Goal: Task Accomplishment & Management: Complete application form

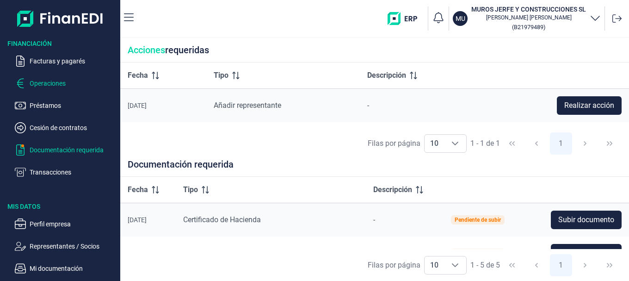
click at [57, 80] on p "Operaciones" at bounding box center [73, 83] width 87 height 11
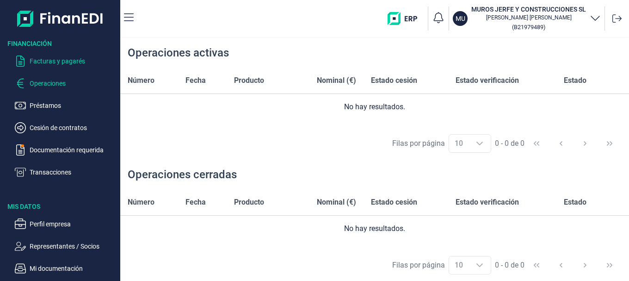
click at [45, 61] on p "Facturas y pagarés" at bounding box center [73, 60] width 87 height 11
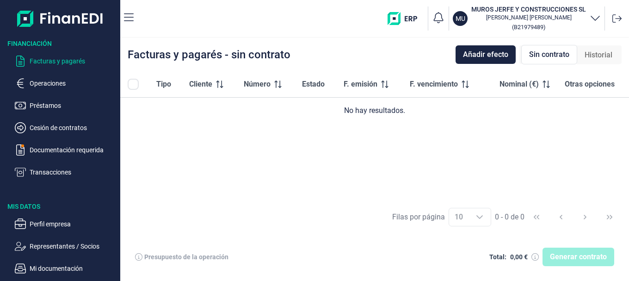
click at [308, 117] on td "No hay resultados." at bounding box center [374, 111] width 509 height 26
click at [287, 135] on div "Tipo Cliente Número Estado F. emisión F. vencimiento Nominal (€) Otras opciones…" at bounding box center [374, 135] width 509 height 129
click at [286, 135] on div "Tipo Cliente Número Estado F. emisión F. vencimiento Nominal (€) Otras opciones…" at bounding box center [374, 135] width 509 height 129
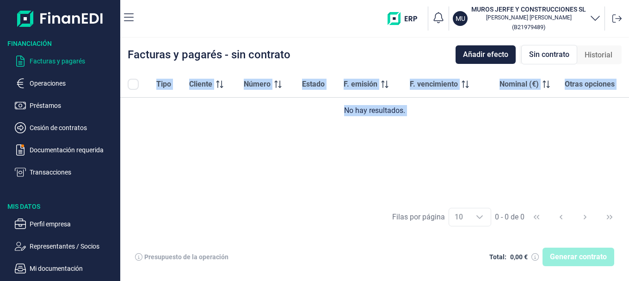
click at [286, 135] on div "Tipo Cliente Número Estado F. emisión F. vencimiento Nominal (€) Otras opciones…" at bounding box center [374, 135] width 509 height 129
click at [286, 151] on div "Tipo Cliente Número Estado F. emisión F. vencimiento Nominal (€) Otras opciones…" at bounding box center [374, 135] width 509 height 129
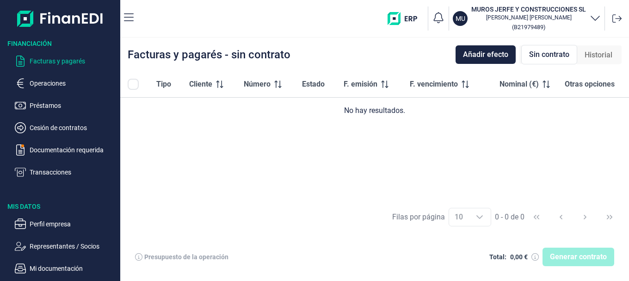
click at [454, 60] on div "Facturas y pagarés - sin contrato Añadir efecto Sin contrato Historial" at bounding box center [374, 54] width 509 height 33
click at [466, 58] on span "Añadir efecto" at bounding box center [485, 54] width 45 height 11
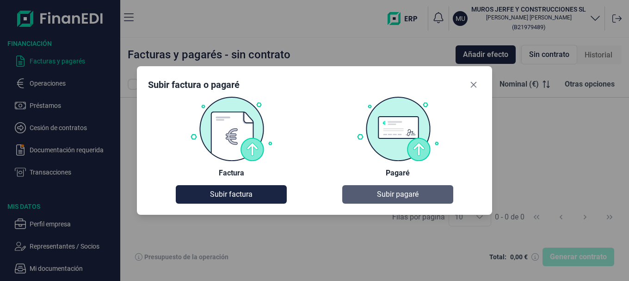
click at [395, 197] on span "Subir pagaré" at bounding box center [398, 194] width 42 height 11
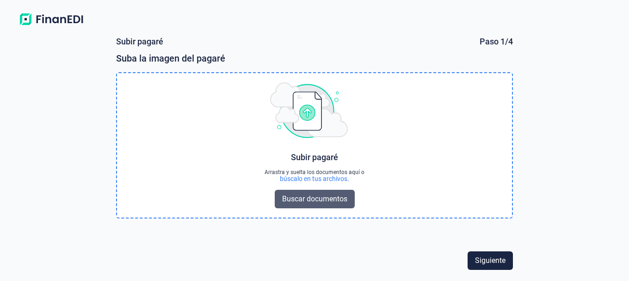
click at [336, 200] on span "Buscar documentos" at bounding box center [314, 198] width 65 height 11
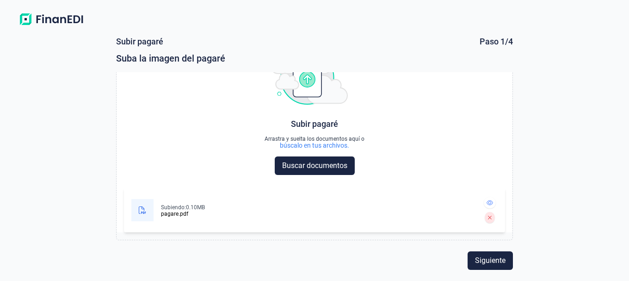
scroll to position [33, 0]
click at [473, 257] on button "Siguiente" at bounding box center [490, 260] width 45 height 18
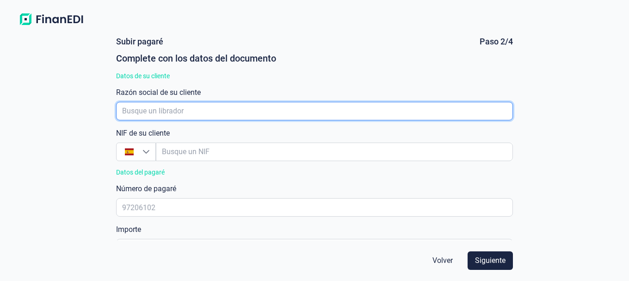
click at [194, 108] on input "empresaAutocomplete" at bounding box center [314, 111] width 397 height 18
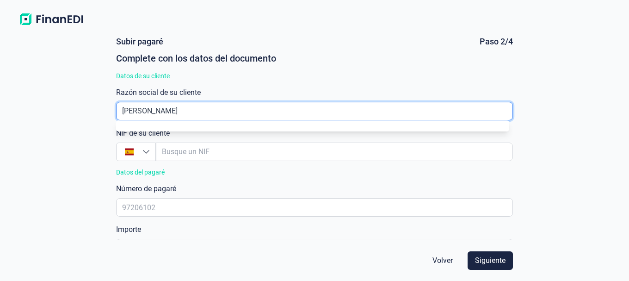
type input "[PERSON_NAME]"
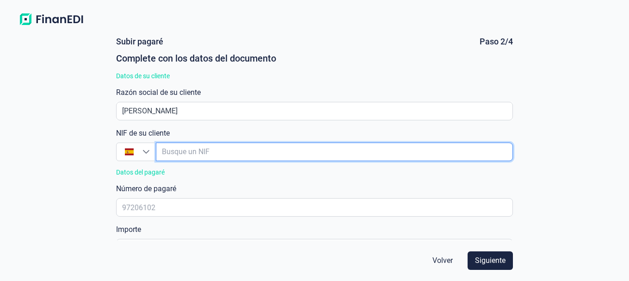
click at [197, 147] on input "empresaAutocomplete" at bounding box center [334, 151] width 357 height 18
type input "3"
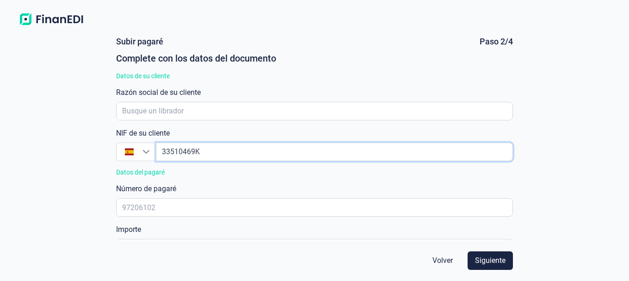
type input "33510469K"
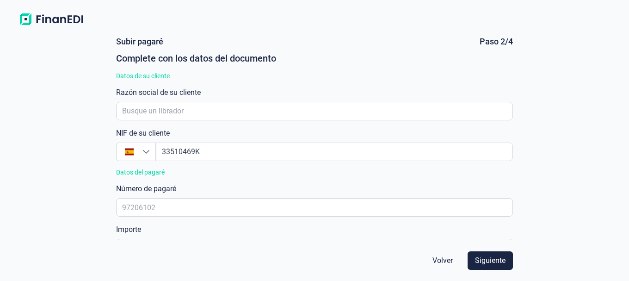
click at [195, 171] on div "Datos del pagaré" at bounding box center [314, 171] width 397 height 7
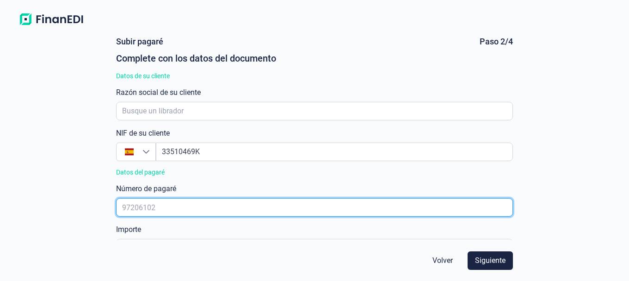
click at [178, 203] on input "text" at bounding box center [314, 207] width 397 height 18
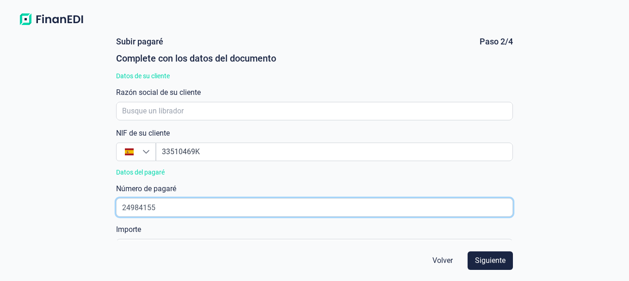
type input "24984155"
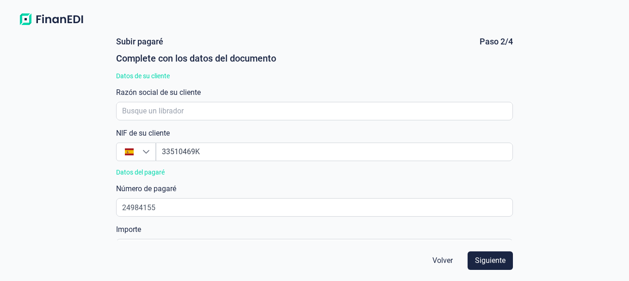
click at [196, 183] on div "Número [PERSON_NAME] 24984155" at bounding box center [314, 199] width 397 height 33
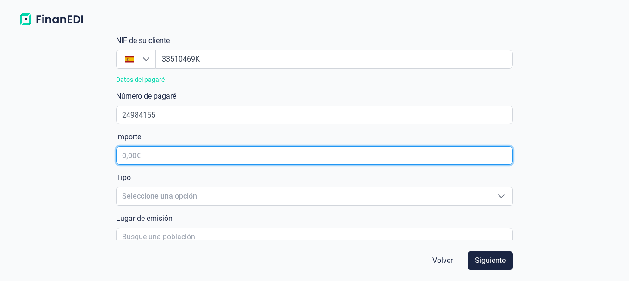
click at [153, 156] on input "text" at bounding box center [314, 155] width 397 height 18
type input "25.632,10 €"
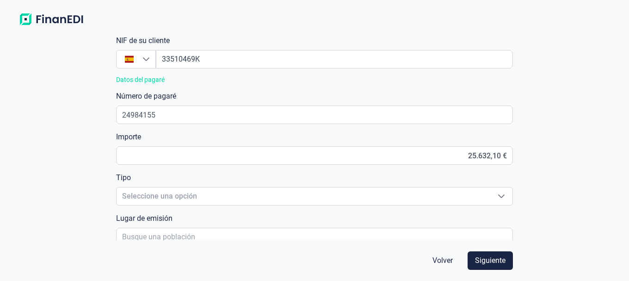
click at [160, 130] on div "[PERSON_NAME] Paso 2/4 Complete con los datos del documento Datos de su cliente…" at bounding box center [314, 138] width 405 height 203
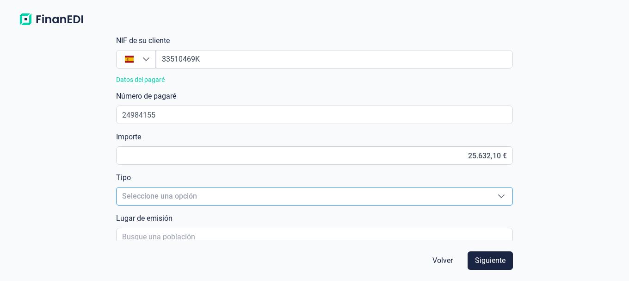
click at [154, 191] on span "Seleccione una opción" at bounding box center [304, 196] width 374 height 18
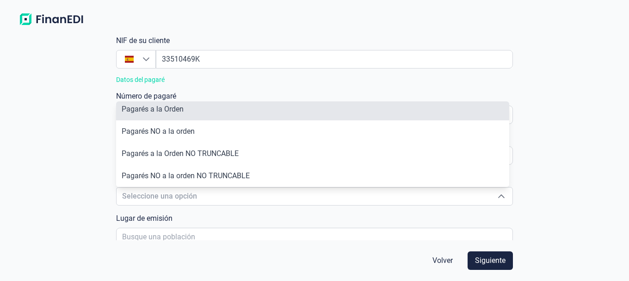
scroll to position [0, 0]
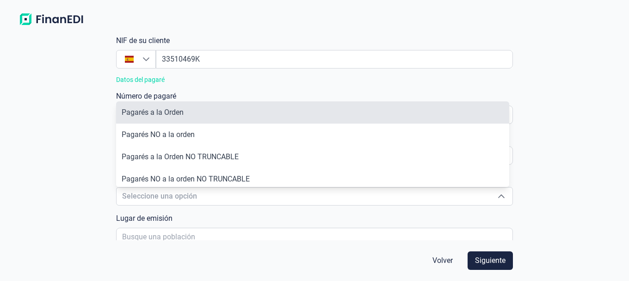
click at [166, 117] on li "Pagarés a la Orden" at bounding box center [313, 112] width 394 height 22
type input "Pagarés a la Orden"
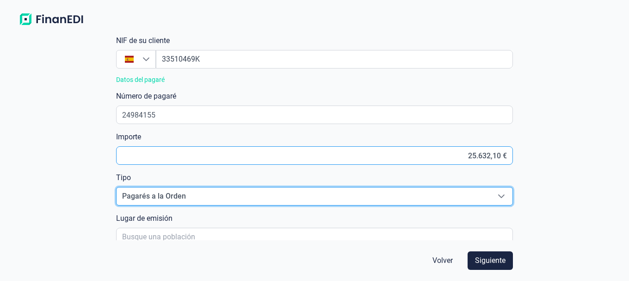
scroll to position [185, 0]
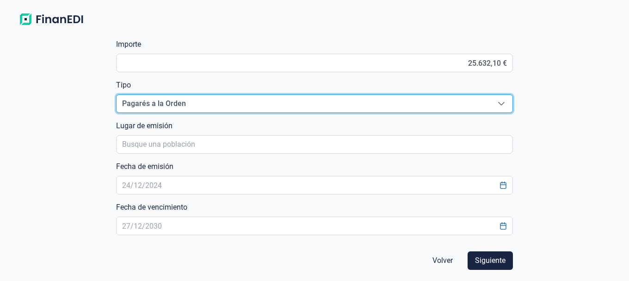
click at [189, 107] on span "Pagarés a la Orden" at bounding box center [304, 104] width 374 height 18
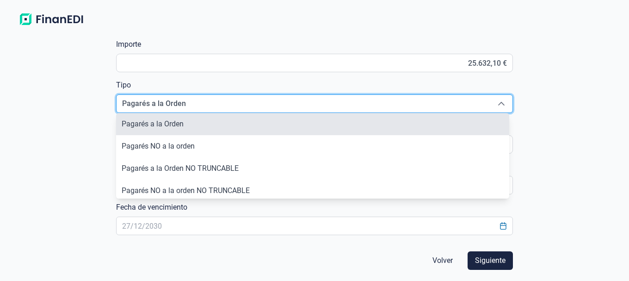
click at [178, 117] on li "Pagarés a la Orden" at bounding box center [313, 124] width 394 height 22
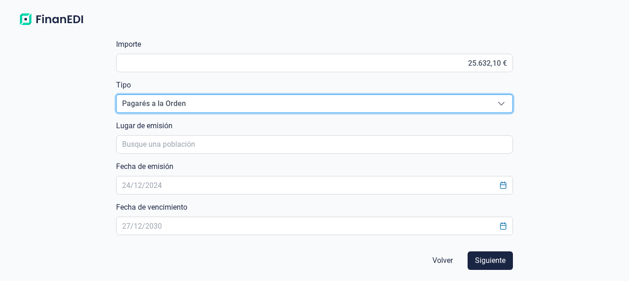
click at [88, 126] on div "[PERSON_NAME] Paso 2/4 Complete con los datos del documento Datos de su cliente…" at bounding box center [314, 155] width 629 height 251
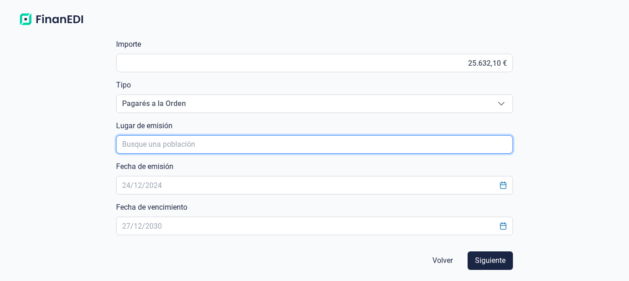
click at [141, 143] on input "poblacionAutocomplete" at bounding box center [314, 144] width 397 height 18
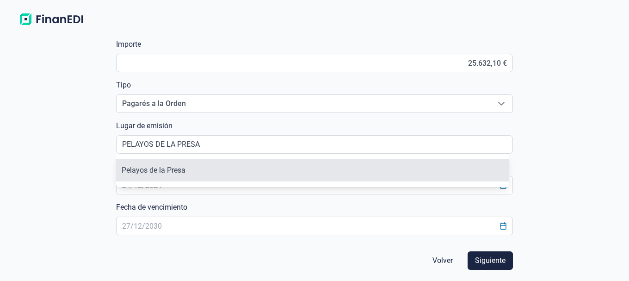
click at [138, 166] on li "Pelayos de la Presa" at bounding box center [313, 170] width 394 height 22
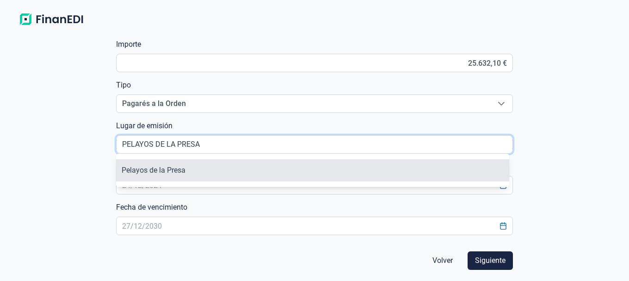
type input "Pelayos de la Presa"
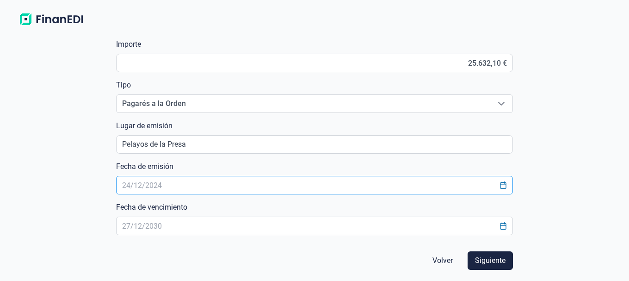
click at [130, 183] on input "text" at bounding box center [314, 185] width 397 height 18
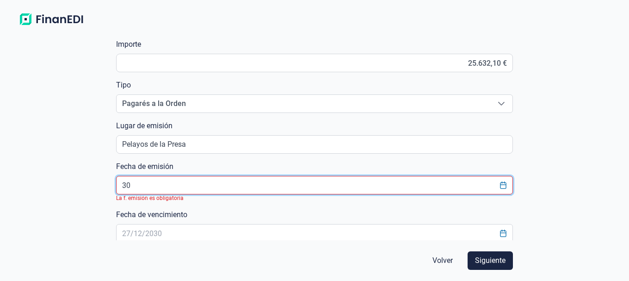
type input "3"
type input "07102025"
click at [107, 174] on form "[PERSON_NAME] Paso 2/4 Complete con los datos del documento Datos de su cliente…" at bounding box center [314, 155] width 419 height 251
click at [125, 187] on input "text" at bounding box center [314, 185] width 397 height 18
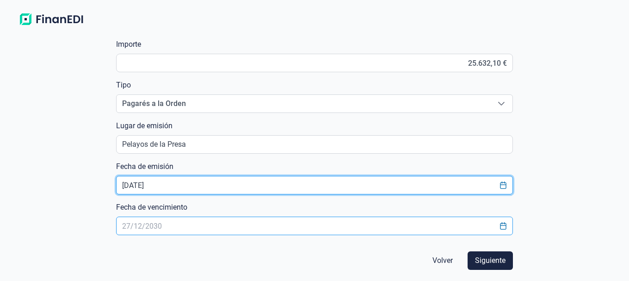
type input "[DATE]"
click at [129, 220] on input "text" at bounding box center [314, 225] width 397 height 18
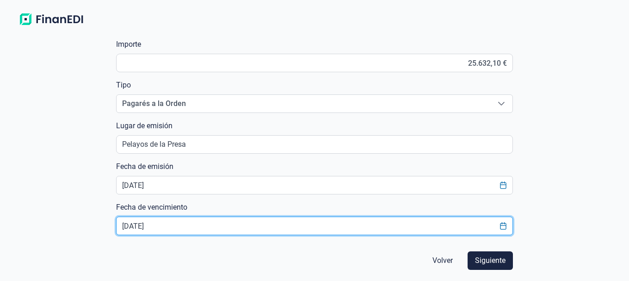
type input "[DATE]"
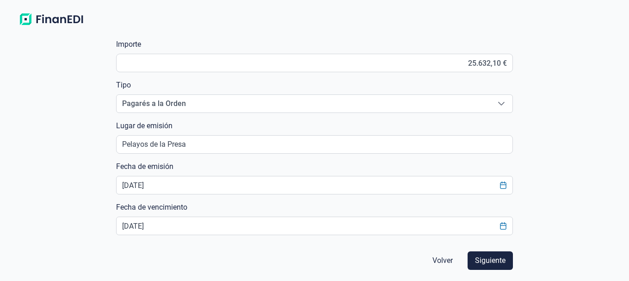
click at [109, 208] on form "[PERSON_NAME] Paso 2/4 Complete con los datos del documento Datos de su cliente…" at bounding box center [314, 155] width 419 height 251
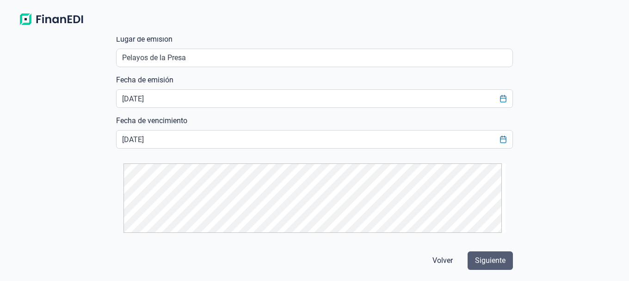
click at [480, 258] on span "Siguiente" at bounding box center [490, 260] width 31 height 11
click at [501, 260] on span "Siguiente" at bounding box center [490, 260] width 31 height 11
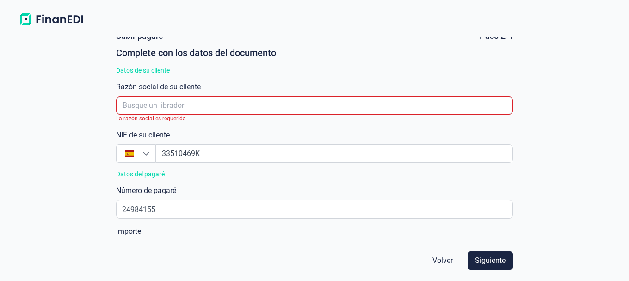
scroll to position [0, 0]
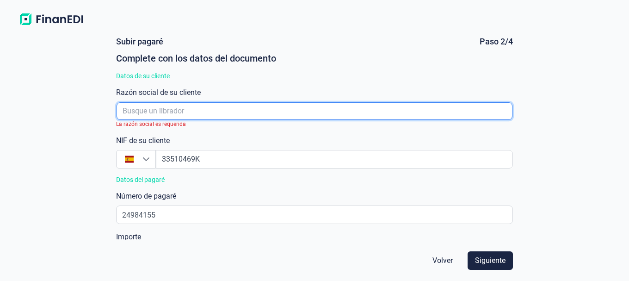
click at [241, 106] on input "empresaAutocomplete" at bounding box center [315, 111] width 396 height 18
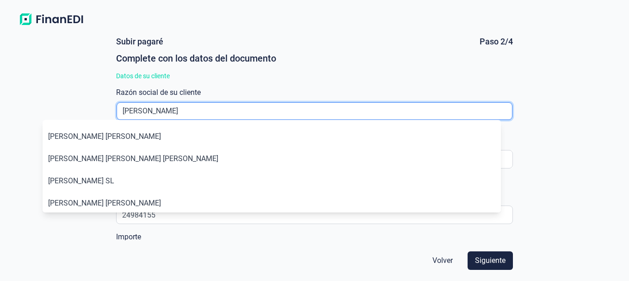
type input "[PERSON_NAME]"
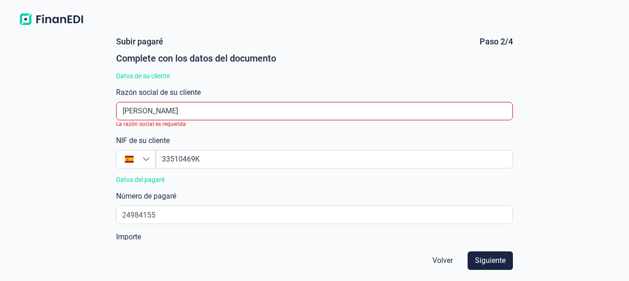
click at [235, 135] on div "NIF de su cliente España Razón social de su cliente [PERSON_NAME] social es req…" at bounding box center [314, 127] width 397 height 81
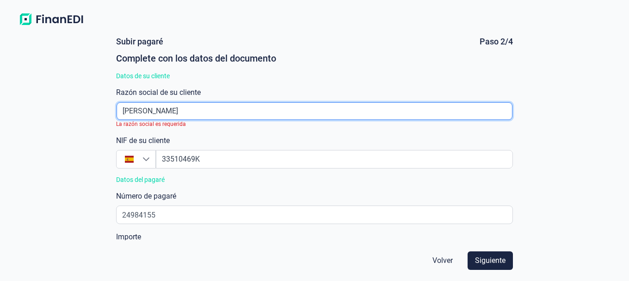
click at [123, 112] on input "empresaAutocomplete" at bounding box center [315, 111] width 396 height 18
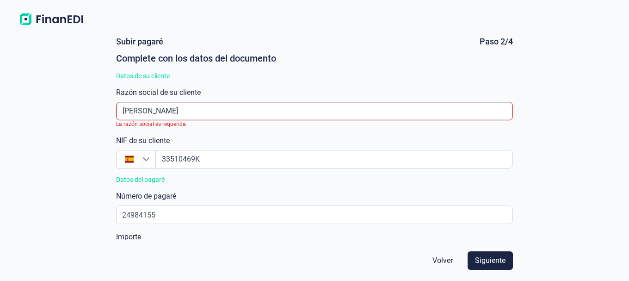
click at [230, 141] on div "NIF de su cliente España" at bounding box center [314, 151] width 397 height 33
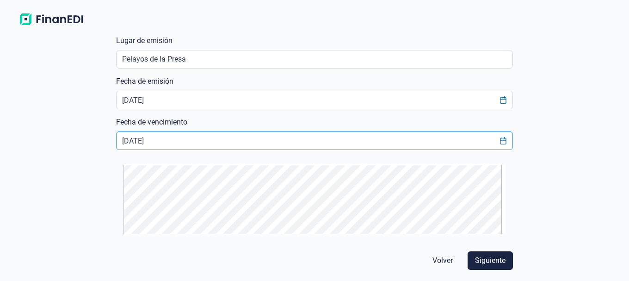
scroll to position [279, 0]
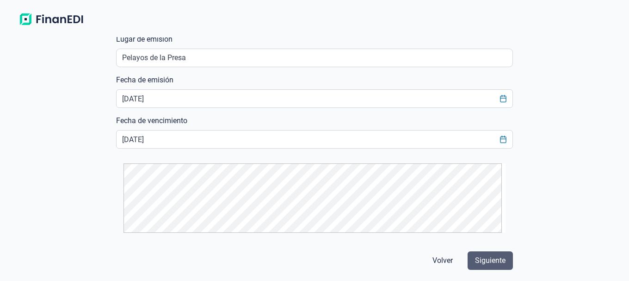
click at [493, 260] on span "Siguiente" at bounding box center [490, 260] width 31 height 11
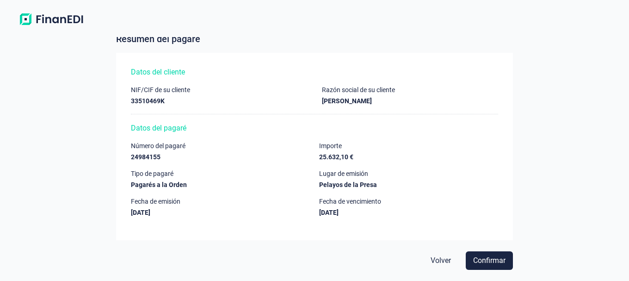
scroll to position [19, 0]
click at [487, 262] on span "Confirmar" at bounding box center [489, 260] width 32 height 11
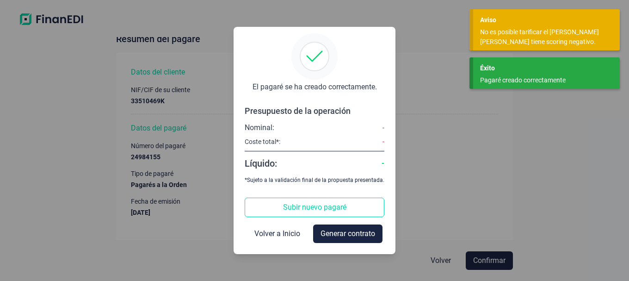
click at [326, 145] on div "Coste total*: -" at bounding box center [315, 141] width 140 height 7
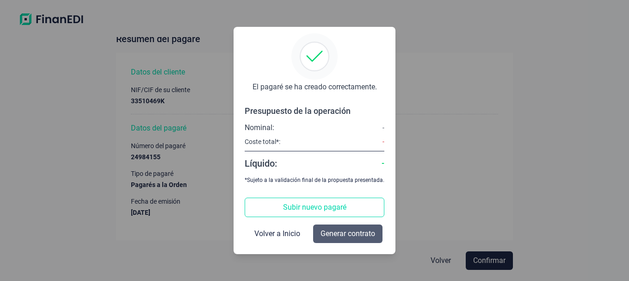
click at [341, 230] on span "Generar contrato" at bounding box center [347, 233] width 55 height 11
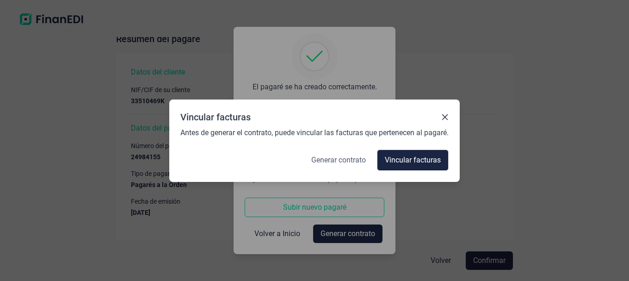
click at [360, 160] on span "Generar contrato" at bounding box center [338, 159] width 55 height 11
select select "ES"
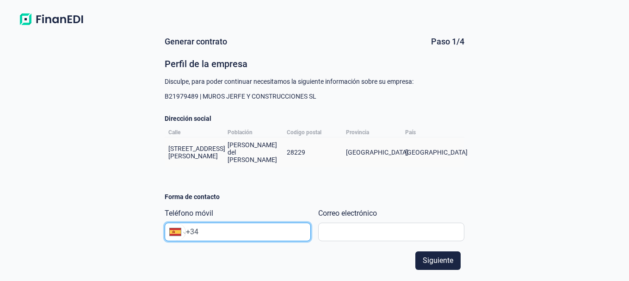
click at [273, 226] on input "+34" at bounding box center [248, 231] width 124 height 11
type input "[PHONE_NUMBER]"
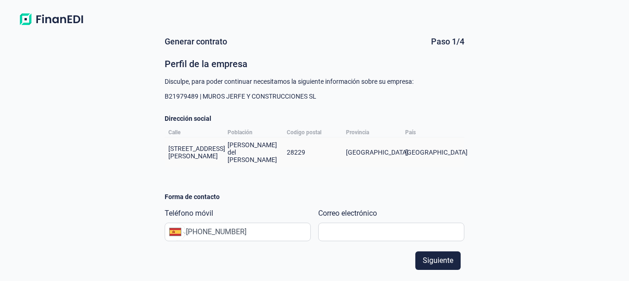
click at [272, 194] on div "Generar contrato Paso 1/4 Perfil de la empresa Disculpe, para poder continuar n…" at bounding box center [315, 142] width 300 height 210
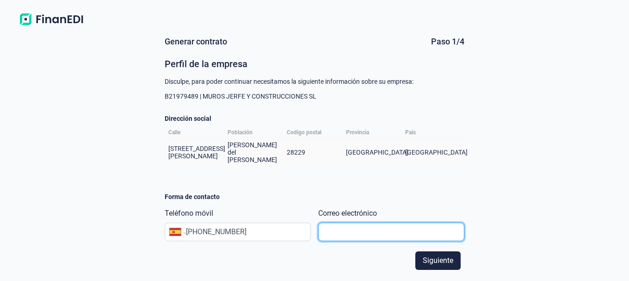
click at [327, 222] on input "text" at bounding box center [391, 231] width 146 height 18
type input "K"
type input "[EMAIL_ADDRESS][DOMAIN_NAME]"
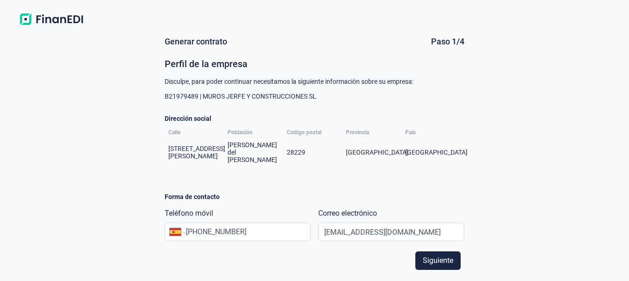
click at [438, 195] on div "Generar contrato Paso 1/4 Perfil de la empresa Disculpe, para poder continuar n…" at bounding box center [315, 142] width 300 height 210
click at [443, 257] on span "Siguiente" at bounding box center [438, 260] width 31 height 11
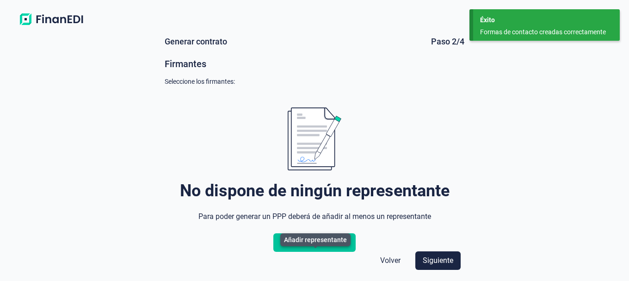
click at [329, 248] on span "Añadir representante" at bounding box center [315, 242] width 68 height 11
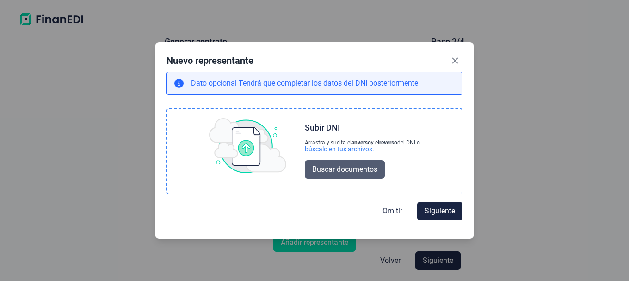
click at [359, 172] on span "Buscar documentos" at bounding box center [344, 169] width 65 height 11
click at [316, 169] on span "Buscar documentos" at bounding box center [344, 169] width 65 height 11
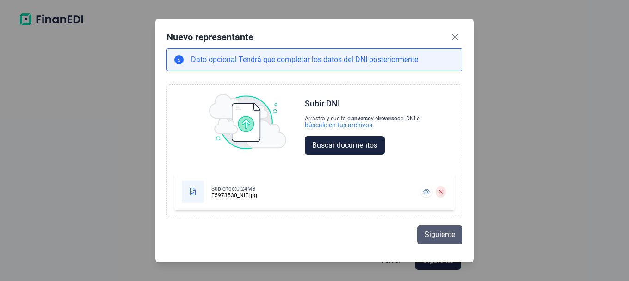
click at [429, 232] on span "Siguiente" at bounding box center [440, 234] width 31 height 11
select select "ES"
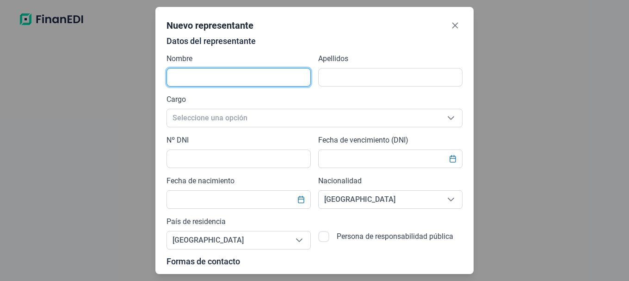
click at [203, 79] on input "text" at bounding box center [238, 77] width 144 height 18
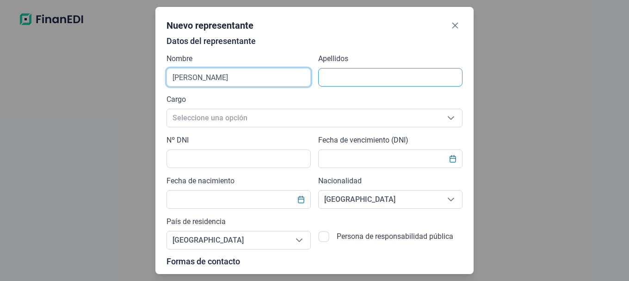
type input "[PERSON_NAME]"
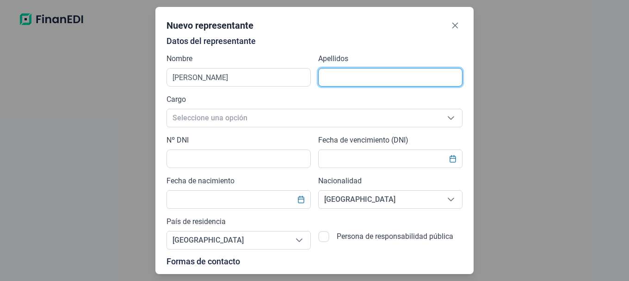
click at [323, 79] on input "text" at bounding box center [390, 77] width 144 height 18
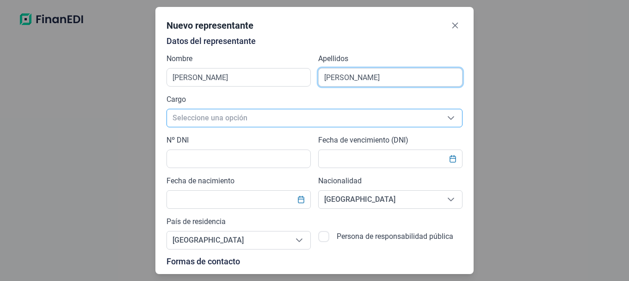
type input "[PERSON_NAME]"
click at [248, 116] on span "Seleccione una opción" at bounding box center [303, 118] width 273 height 18
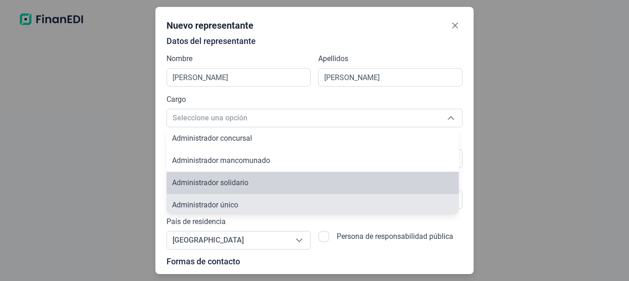
scroll to position [3, 0]
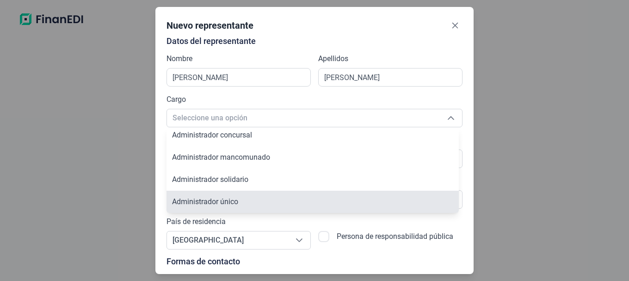
click at [222, 204] on span "Administrador único" at bounding box center [205, 201] width 66 height 9
type input "Administrador único"
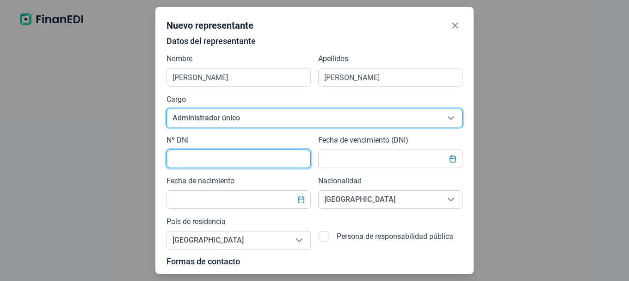
click at [210, 163] on input "text" at bounding box center [238, 158] width 144 height 18
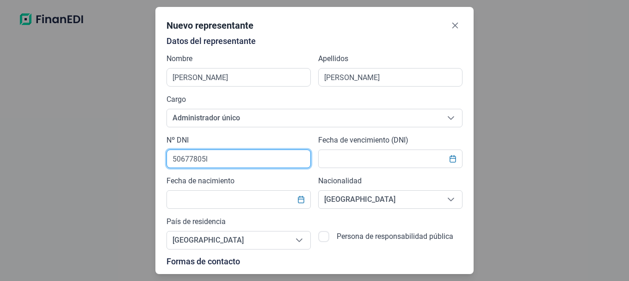
type input "50677805l"
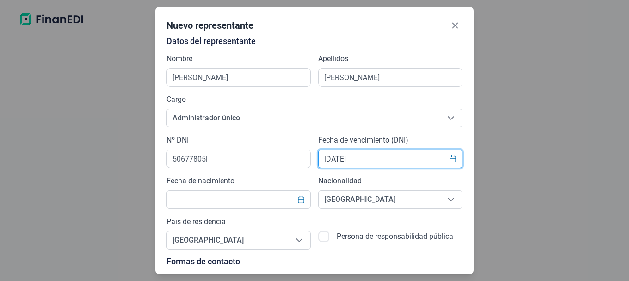
type input "[DATE]"
click at [227, 178] on label "Fecha de nacimiento" at bounding box center [200, 180] width 68 height 11
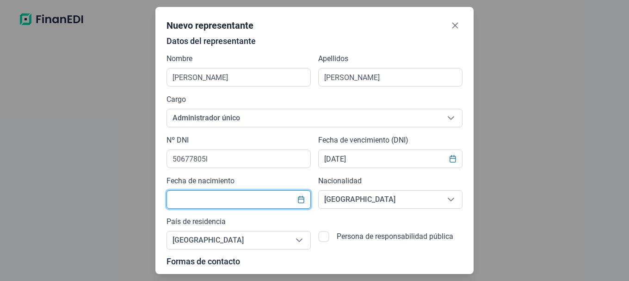
click at [199, 201] on input "text" at bounding box center [238, 199] width 144 height 18
type input "[DATE]"
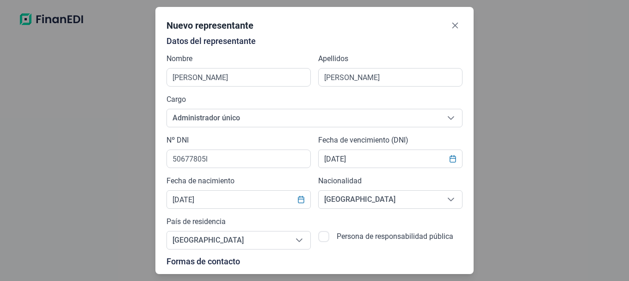
click at [384, 222] on div "Persona de responsabilidad pública" at bounding box center [390, 232] width 144 height 33
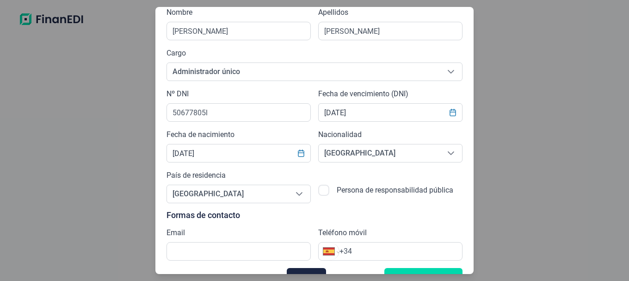
scroll to position [66, 0]
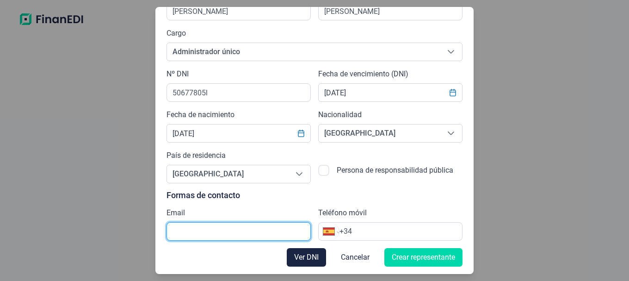
click at [248, 230] on input "text" at bounding box center [238, 231] width 144 height 18
type input "[EMAIL_ADDRESS][DOMAIN_NAME]"
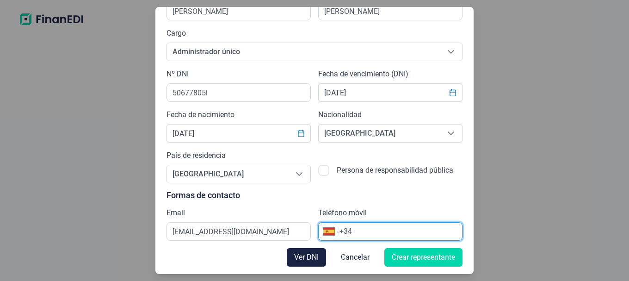
click at [369, 234] on input "+34" at bounding box center [400, 231] width 123 height 11
type input "[PHONE_NUMBER]"
click at [409, 263] on span "Crear representante" at bounding box center [423, 257] width 63 height 11
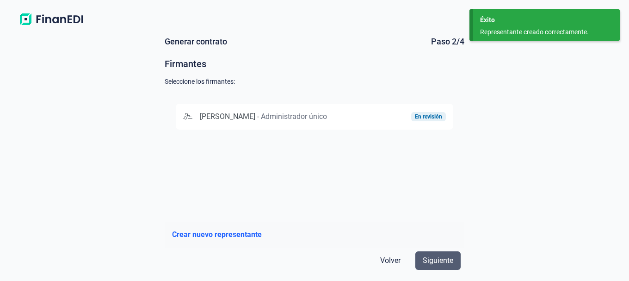
click at [435, 262] on span "Siguiente" at bounding box center [438, 260] width 31 height 11
click at [245, 253] on div "Volver Siguiente" at bounding box center [315, 260] width 300 height 26
click at [242, 234] on span "Crear nuevo representante" at bounding box center [217, 234] width 90 height 11
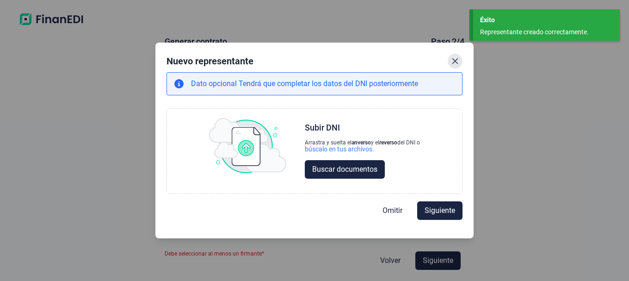
click at [455, 60] on icon "Close" at bounding box center [455, 61] width 6 height 6
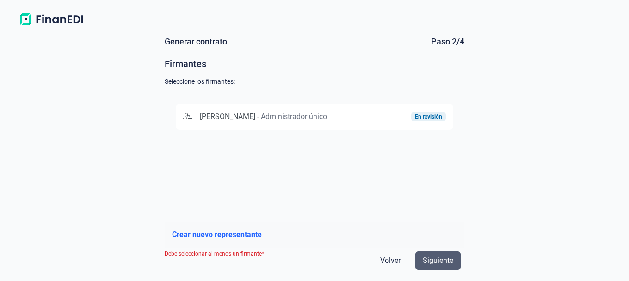
click at [447, 262] on span "Siguiente" at bounding box center [438, 260] width 31 height 11
click at [431, 119] on div "En revisión" at bounding box center [428, 117] width 27 height 6
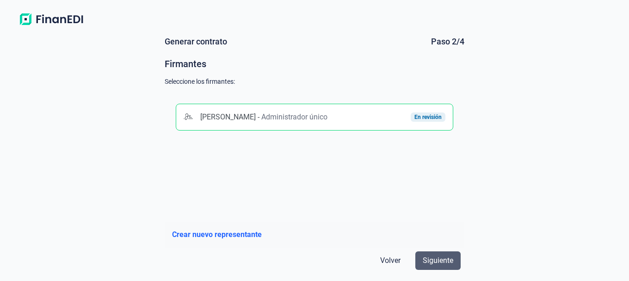
click at [439, 254] on button "Siguiente" at bounding box center [437, 260] width 45 height 18
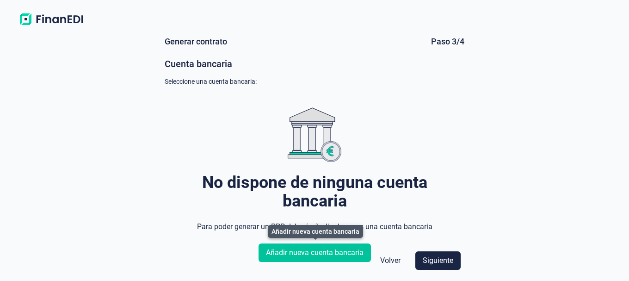
click at [339, 254] on span "Añadir nueva cuenta bancaria" at bounding box center [315, 252] width 98 height 11
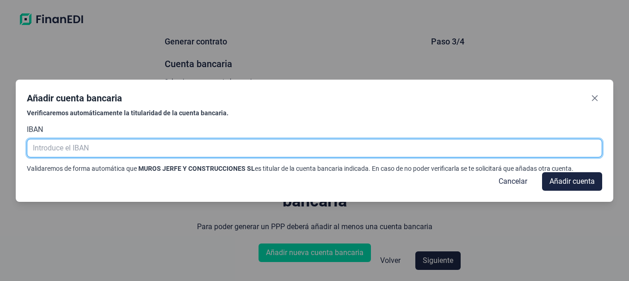
click at [79, 145] on input "text" at bounding box center [314, 148] width 575 height 18
type input "e"
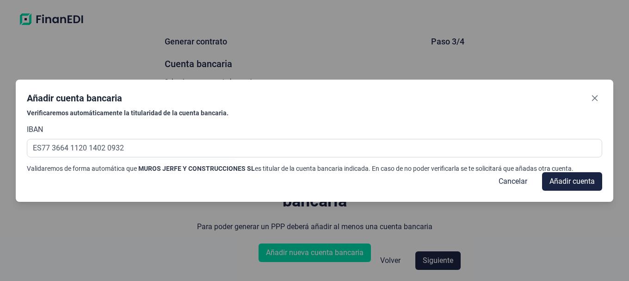
click at [287, 104] on div "Añadir cuenta bancaria" at bounding box center [314, 100] width 575 height 18
click at [551, 179] on span "Añadir cuenta" at bounding box center [571, 181] width 45 height 11
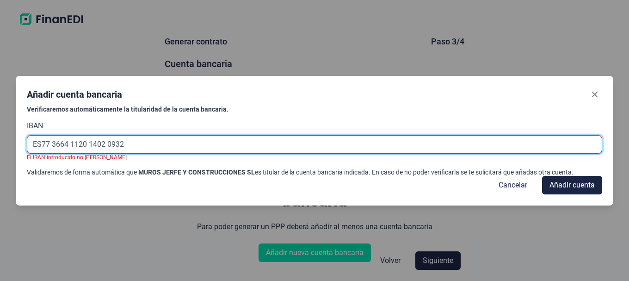
drag, startPoint x: 185, startPoint y: 148, endPoint x: 19, endPoint y: 157, distance: 166.3
click at [19, 157] on div "Añadir cuenta bancaria Verificaremos automáticamente la titularidad de la cuent…" at bounding box center [315, 140] width 598 height 129
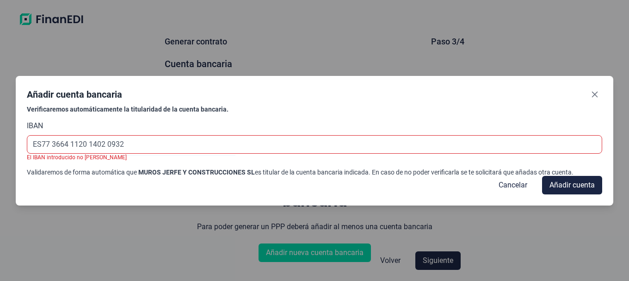
click at [251, 120] on div "IBAN ES77 [FINANCIAL_ID] El IBAN introducido no [PERSON_NAME]" at bounding box center [314, 140] width 575 height 41
click at [260, 129] on div "IBAN ES77 [FINANCIAL_ID] El IBAN introducido no [PERSON_NAME]" at bounding box center [314, 140] width 575 height 41
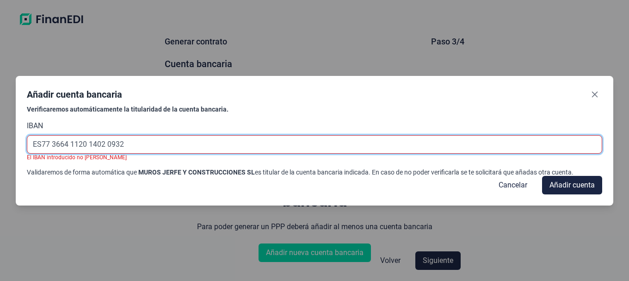
drag, startPoint x: 175, startPoint y: 144, endPoint x: 25, endPoint y: 148, distance: 150.8
click at [29, 148] on input "ES77 3664 1120 1402 0932" at bounding box center [314, 144] width 575 height 18
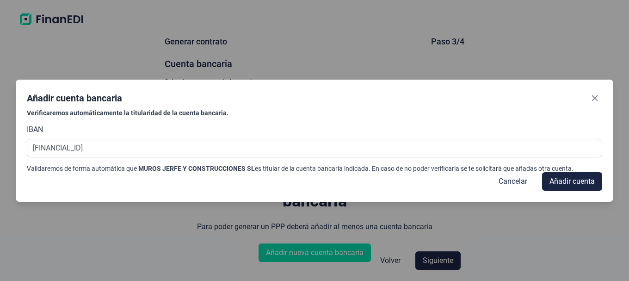
type input "[FINANCIAL_ID]"
click at [245, 117] on div "Verificaremos automáticamente la titularidad de la cuenta bancaria. IBAN [FINAN…" at bounding box center [314, 140] width 575 height 63
click at [548, 183] on button "Añadir cuenta" at bounding box center [572, 181] width 60 height 18
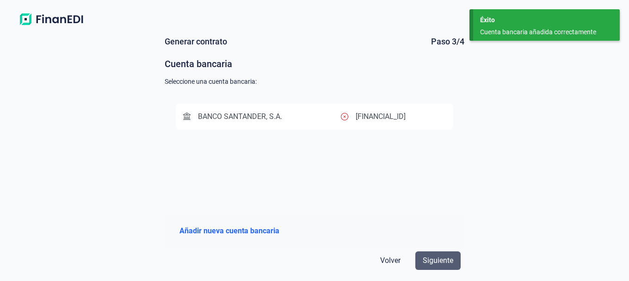
click at [454, 259] on button "Siguiente" at bounding box center [437, 260] width 45 height 18
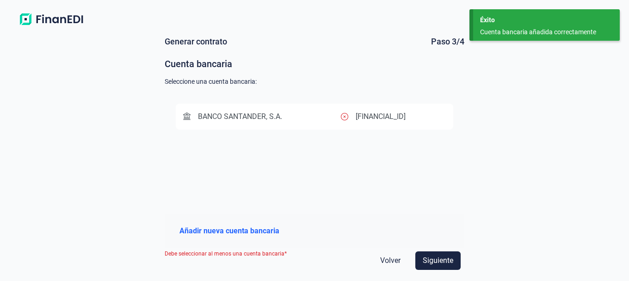
click at [282, 120] on span "BANCO SANTANDER, S.A." at bounding box center [240, 116] width 84 height 9
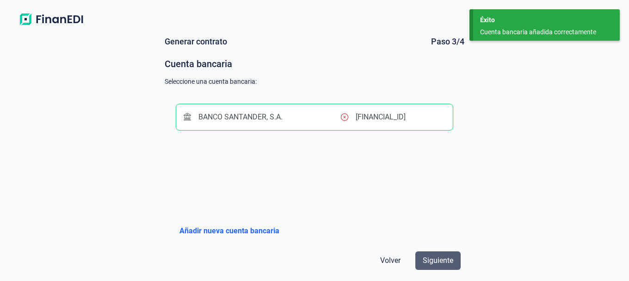
click at [437, 257] on span "Siguiente" at bounding box center [438, 260] width 31 height 11
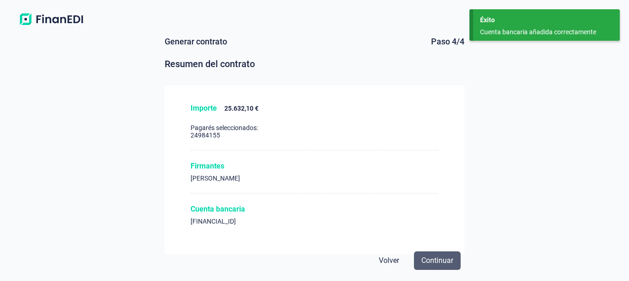
click at [443, 260] on span "Continuar" at bounding box center [437, 260] width 32 height 11
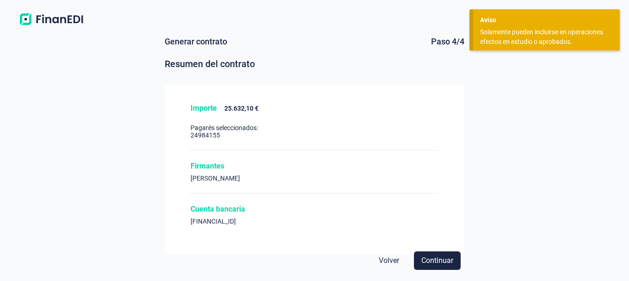
click at [250, 103] on div "Importe 25.632,10 € Pagarés seleccionados: 24984155 Firmantes [PERSON_NAME] Cue…" at bounding box center [315, 169] width 300 height 169
click at [245, 113] on div "Importe 25.632,10 € Pagarés seleccionados: 24984155" at bounding box center [315, 127] width 248 height 47
click at [436, 258] on span "Continuar" at bounding box center [437, 260] width 32 height 11
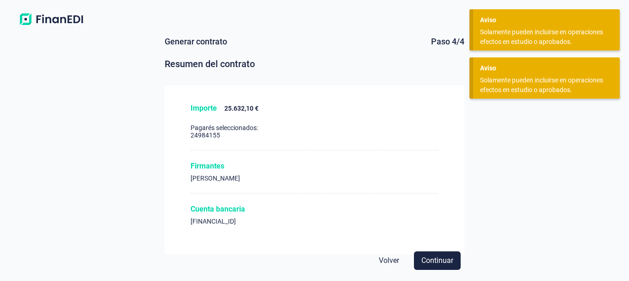
click at [444, 163] on div "Importe 25.632,10 € Pagarés seleccionados: 24984155 Firmantes [PERSON_NAME] Cue…" at bounding box center [315, 169] width 300 height 169
click at [302, 110] on div "Importe 25.632,10 €" at bounding box center [315, 108] width 248 height 9
click at [247, 111] on div "25.632,10 €" at bounding box center [241, 108] width 34 height 7
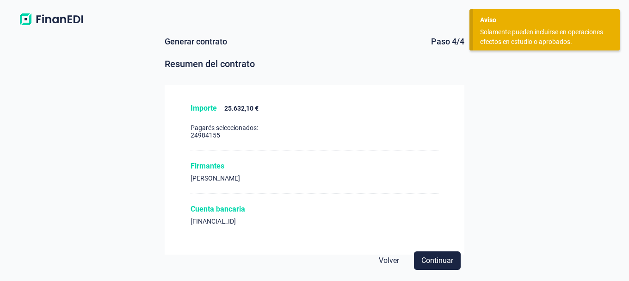
click at [218, 211] on div "Cuenta bancaria" at bounding box center [315, 208] width 248 height 9
click at [220, 216] on div "Cuenta bancaria [FINANCIAL_ID]" at bounding box center [315, 219] width 248 height 31
click at [439, 259] on span "Continuar" at bounding box center [437, 260] width 32 height 11
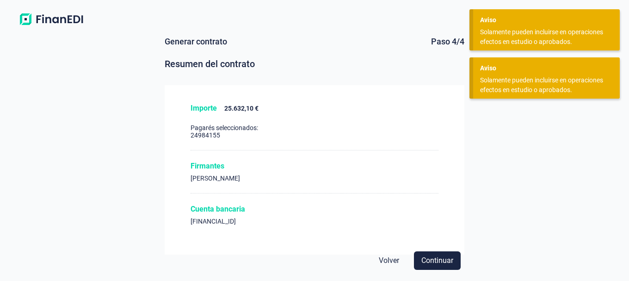
click at [355, 51] on div "Generar contrato Paso 4/4 Resumen del contrato" at bounding box center [315, 57] width 300 height 41
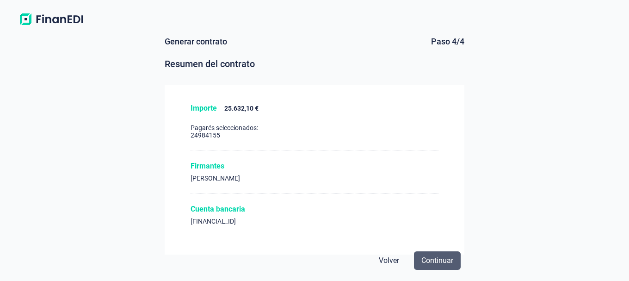
click at [438, 259] on span "Continuar" at bounding box center [437, 260] width 32 height 11
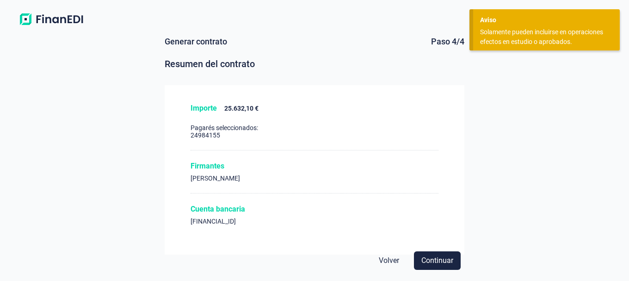
click at [305, 88] on div "Importe 25.632,10 € Pagarés seleccionados: 24984155 Firmantes [PERSON_NAME] Cue…" at bounding box center [315, 169] width 300 height 169
